Goal: Information Seeking & Learning: Learn about a topic

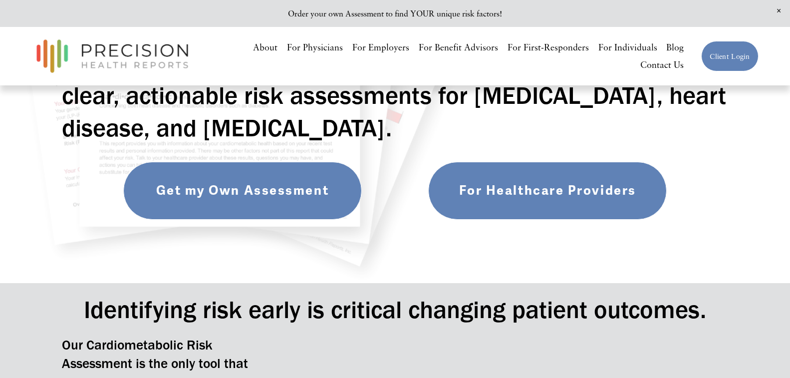
scroll to position [200, 0]
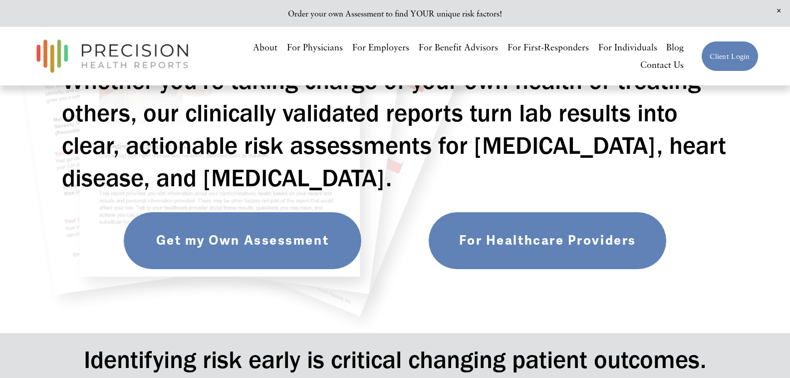
click at [538, 244] on link "For Healthcare Providers" at bounding box center [547, 240] width 238 height 58
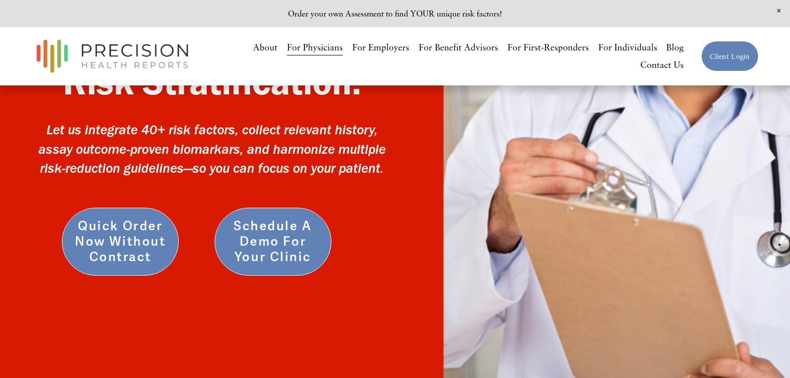
scroll to position [200, 0]
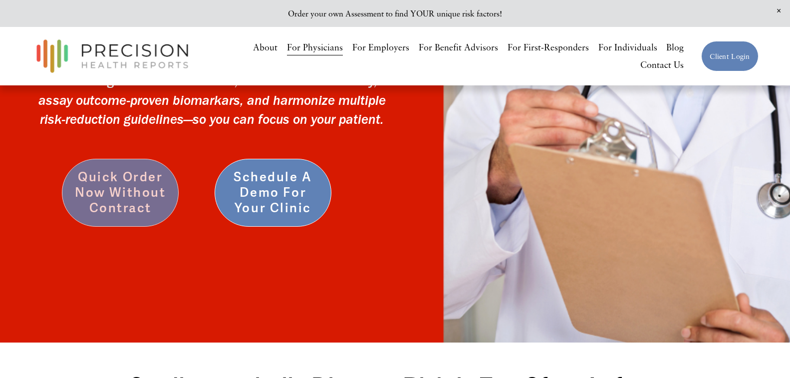
click at [128, 192] on link "Quick Order Now without Contract" at bounding box center [120, 193] width 117 height 68
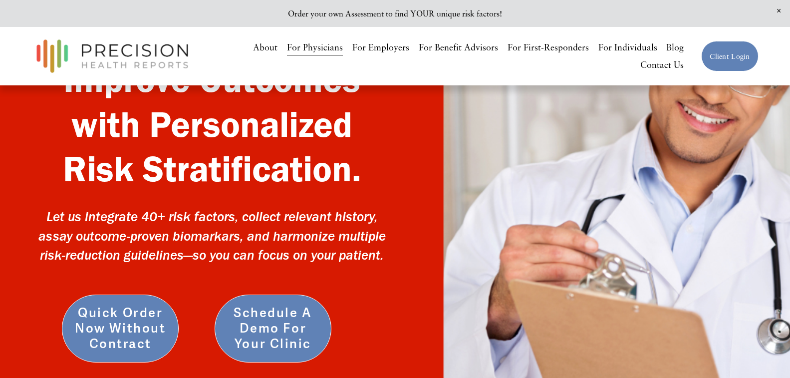
scroll to position [0, 0]
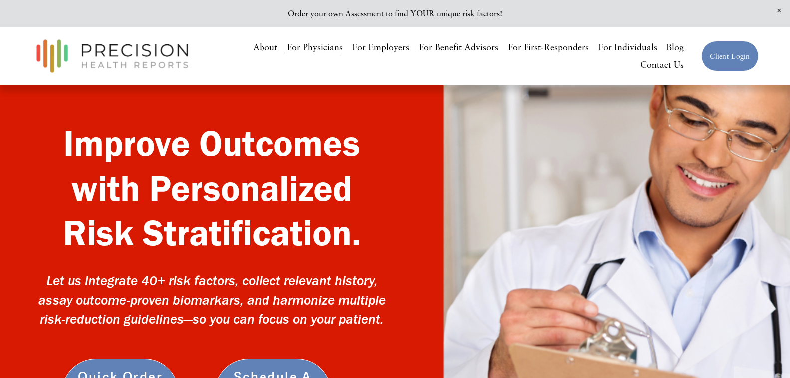
click at [322, 12] on link at bounding box center [395, 13] width 790 height 27
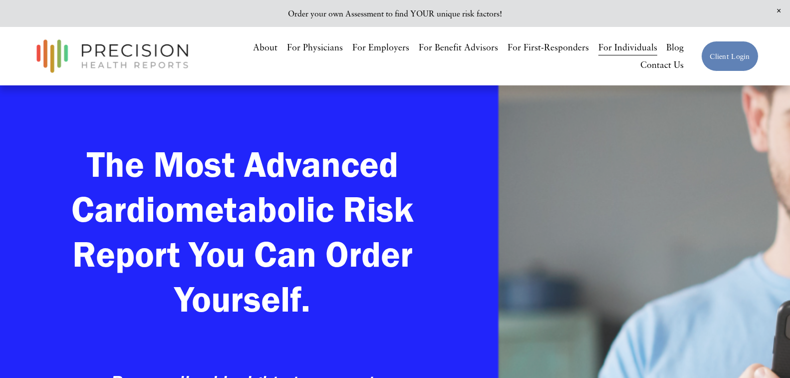
click at [311, 46] on link "For Physicians" at bounding box center [315, 47] width 56 height 18
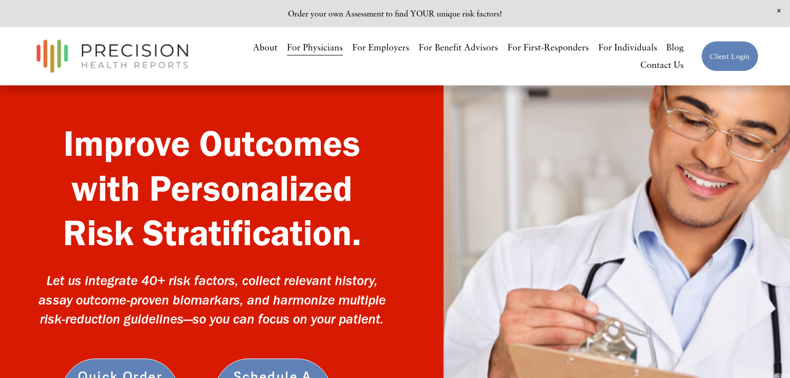
click at [778, 10] on span "Close Announcement" at bounding box center [778, 11] width 22 height 22
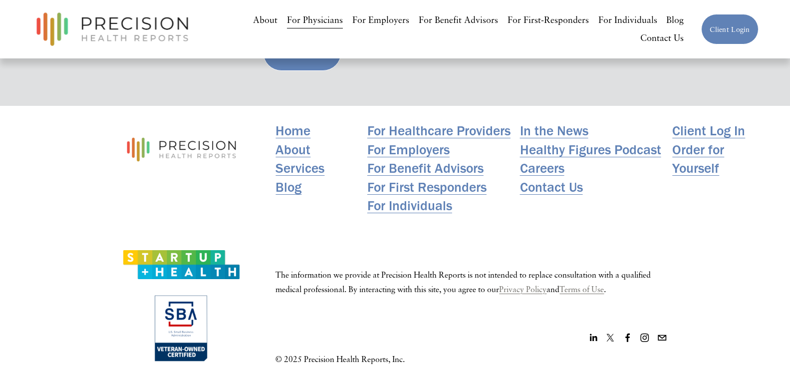
scroll to position [3258, 0]
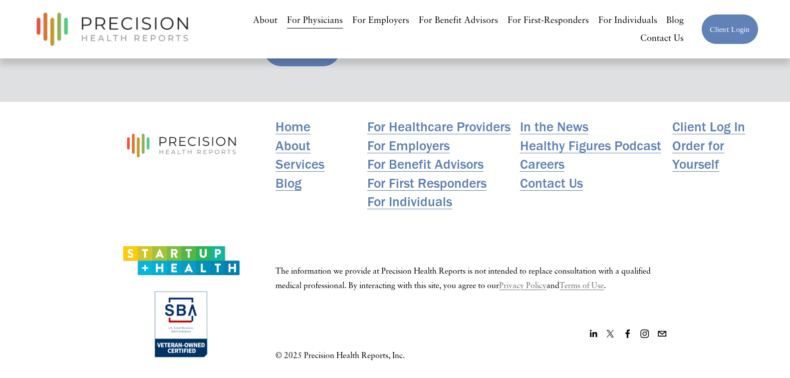
click at [577, 142] on link "Healthy Figures Podcast" at bounding box center [590, 145] width 141 height 18
